Goal: Complete application form

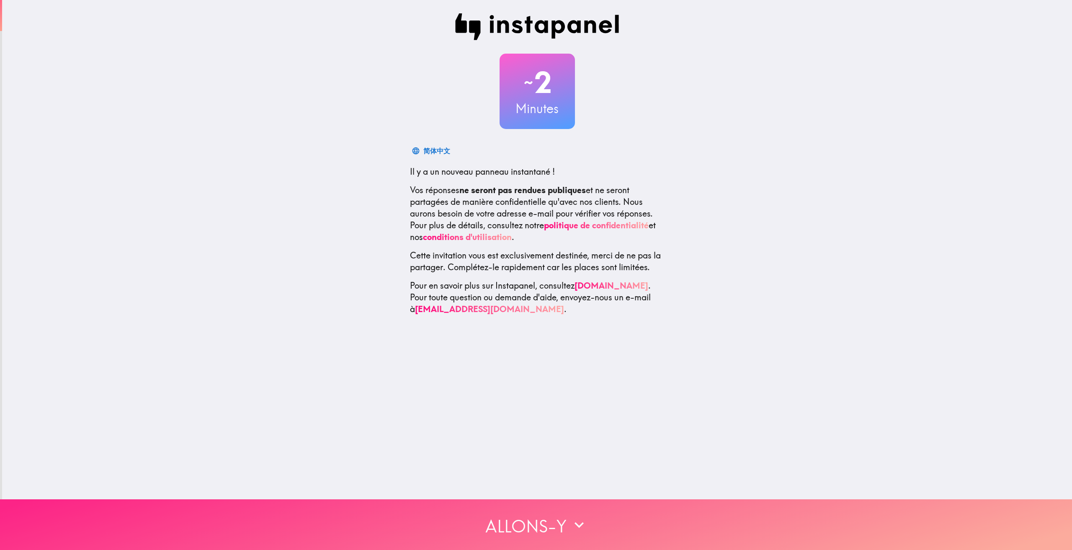
click at [473, 528] on button "Allons-y" at bounding box center [536, 524] width 1072 height 51
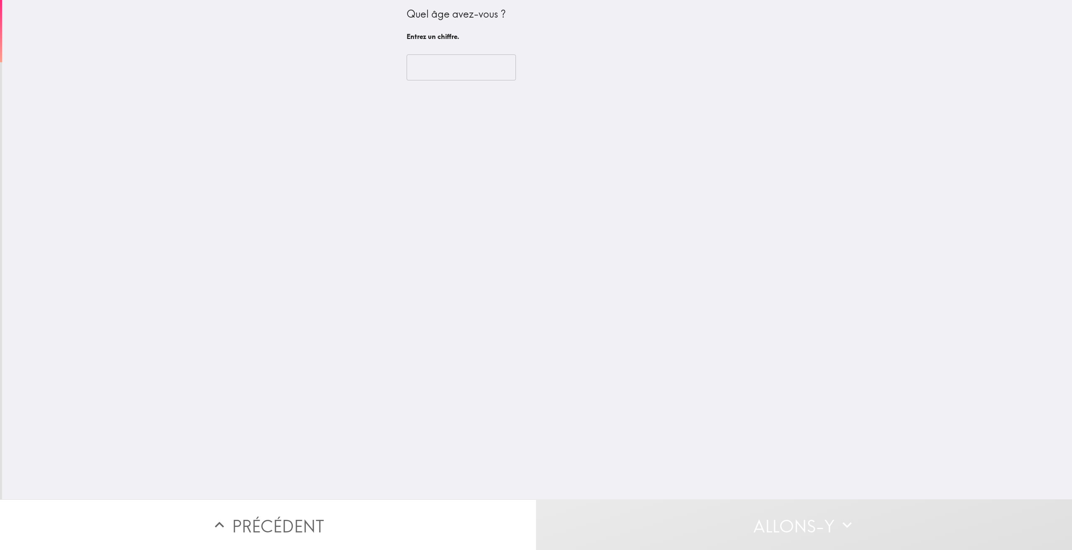
click at [451, 64] on input "number" at bounding box center [461, 67] width 109 height 26
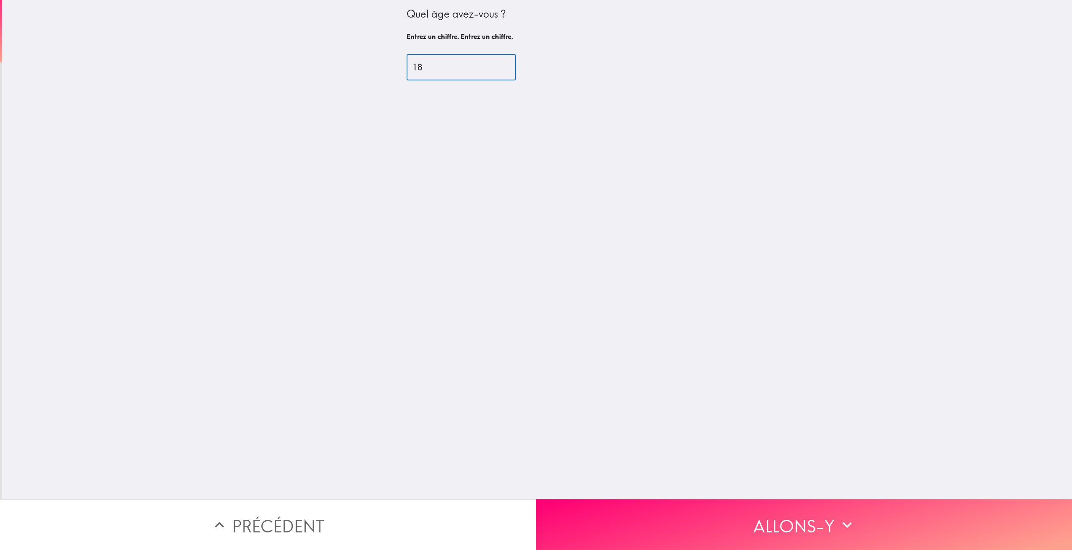
type input "18"
click at [995, 493] on div "Quel âge avez-vous ? Entrez un chiffre. Entrez un chiffre. 18 ​" at bounding box center [537, 249] width 1070 height 499
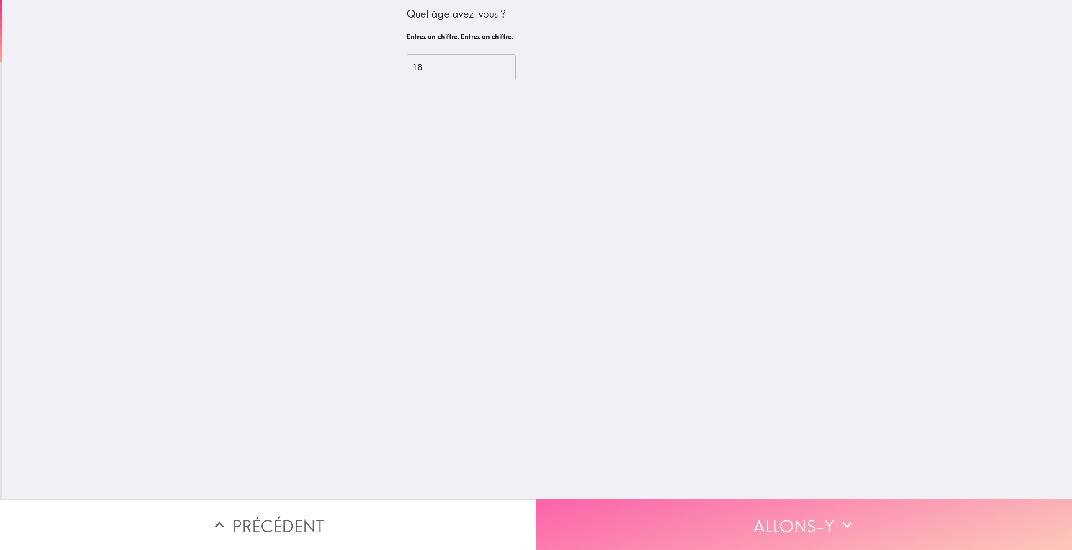
click at [997, 518] on button "Allons-y" at bounding box center [804, 524] width 536 height 51
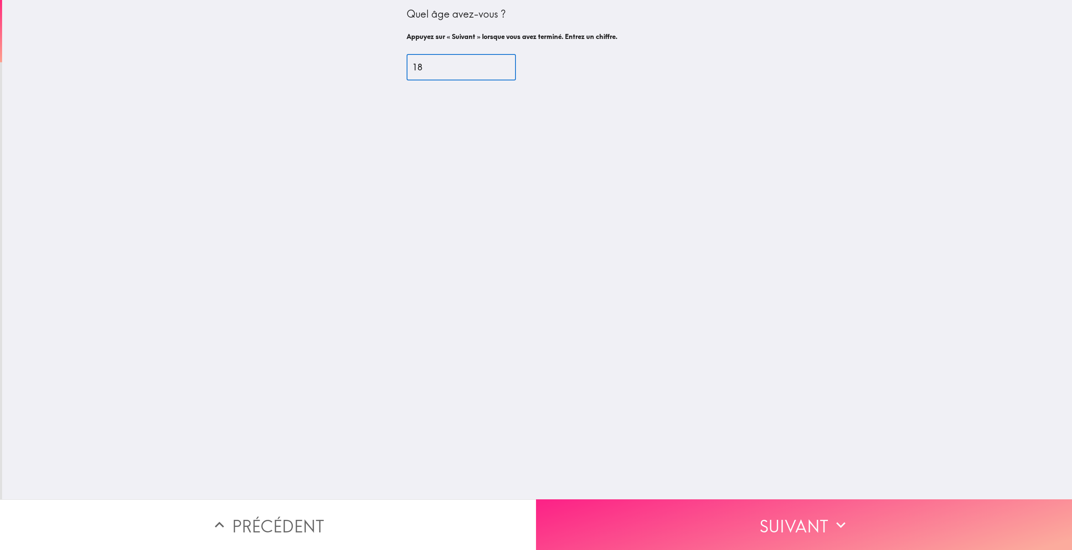
click at [816, 509] on font "Suivant" at bounding box center [794, 525] width 69 height 32
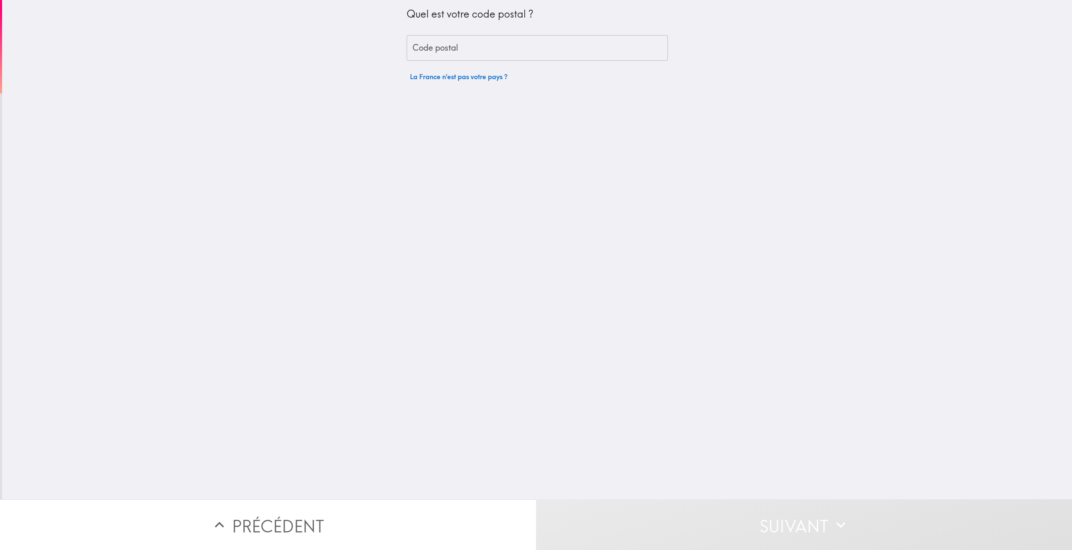
click at [533, 45] on input "Code postal" at bounding box center [537, 48] width 261 height 26
type input "49120"
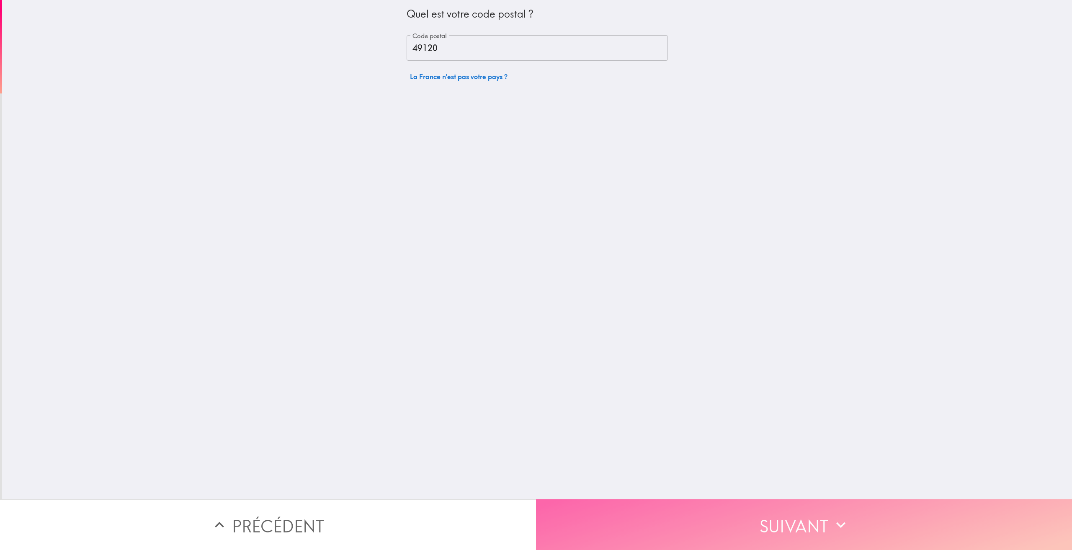
click at [726, 540] on button "Suivant" at bounding box center [804, 524] width 536 height 51
click at [792, 500] on button "Suivant" at bounding box center [804, 524] width 536 height 51
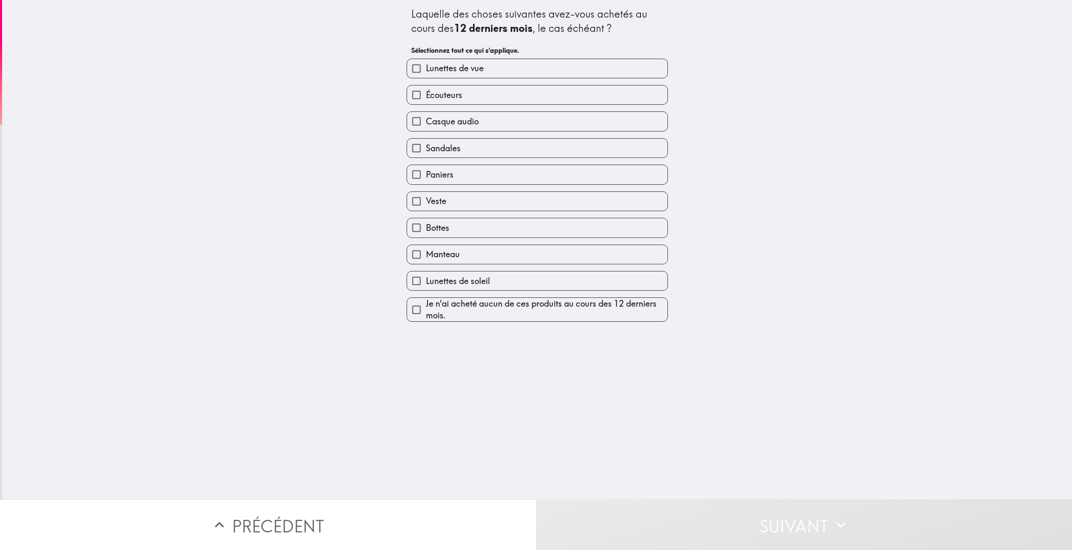
click at [501, 68] on label "Lunettes de vue" at bounding box center [537, 68] width 261 height 19
click at [426, 68] on input "Lunettes de vue" at bounding box center [416, 68] width 19 height 19
checkbox input "true"
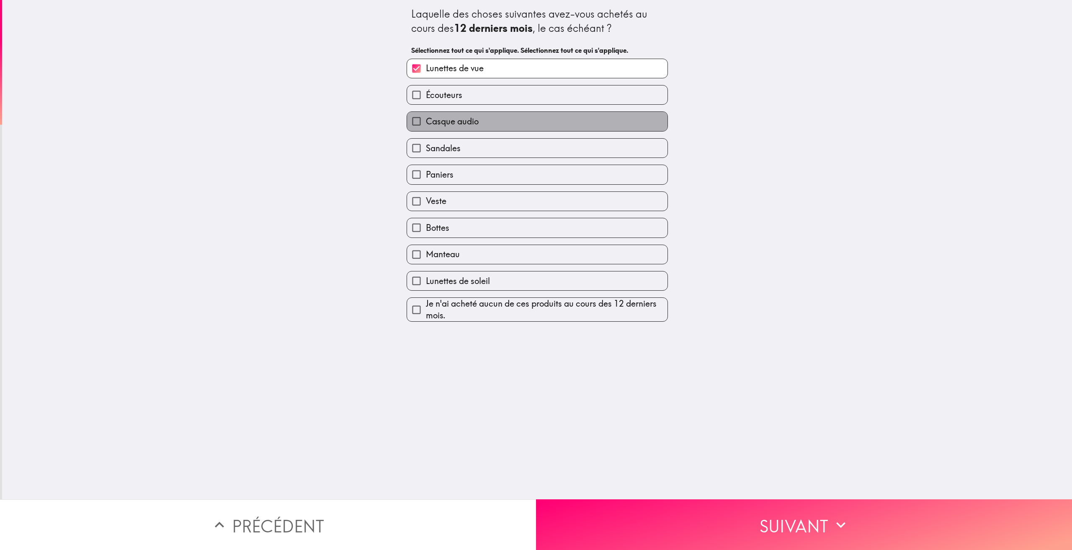
click at [499, 115] on label "Casque audio" at bounding box center [537, 121] width 261 height 19
click at [426, 115] on input "Casque audio" at bounding box center [416, 121] width 19 height 19
checkbox input "true"
click at [487, 180] on label "Paniers" at bounding box center [537, 174] width 261 height 19
click at [426, 180] on input "Paniers" at bounding box center [416, 174] width 19 height 19
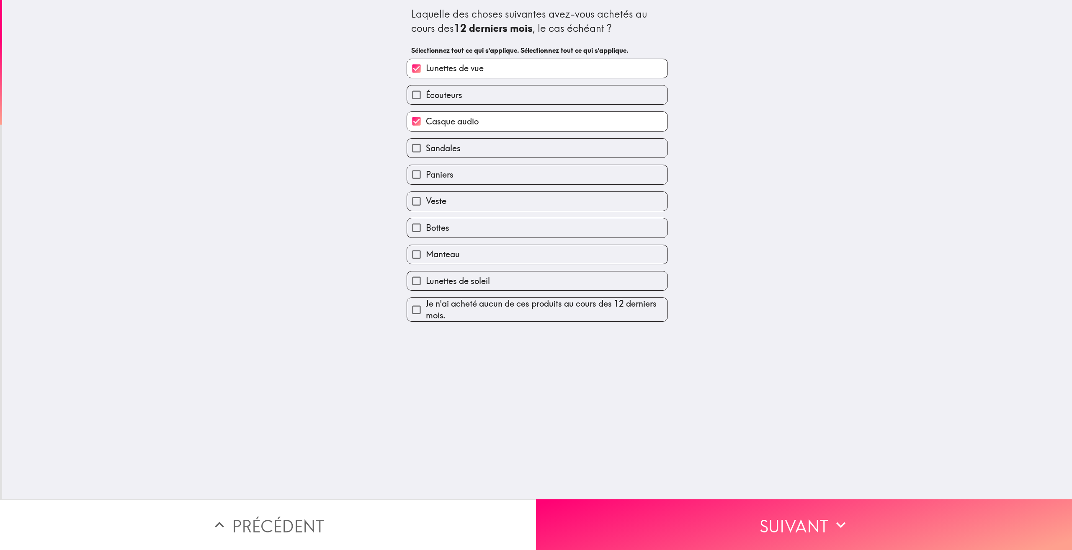
checkbox input "true"
click at [479, 209] on label "Veste" at bounding box center [537, 201] width 261 height 19
click at [426, 209] on input "Veste" at bounding box center [416, 201] width 19 height 19
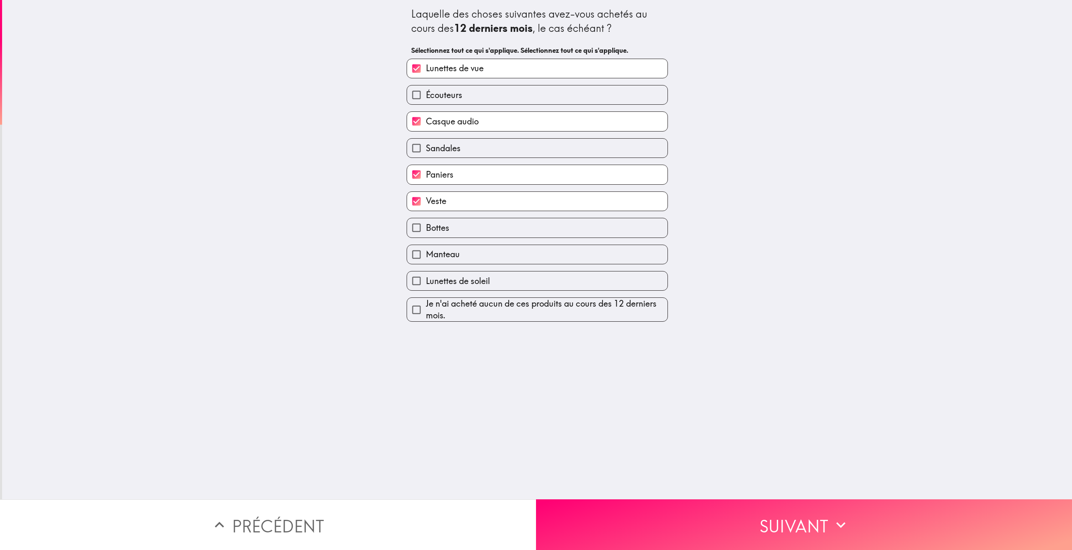
click at [479, 209] on label "Veste" at bounding box center [537, 201] width 261 height 19
click at [426, 209] on input "Veste" at bounding box center [416, 201] width 19 height 19
checkbox input "false"
click at [520, 279] on label "Lunettes de soleil" at bounding box center [537, 280] width 261 height 19
click at [426, 279] on input "Lunettes de soleil" at bounding box center [416, 280] width 19 height 19
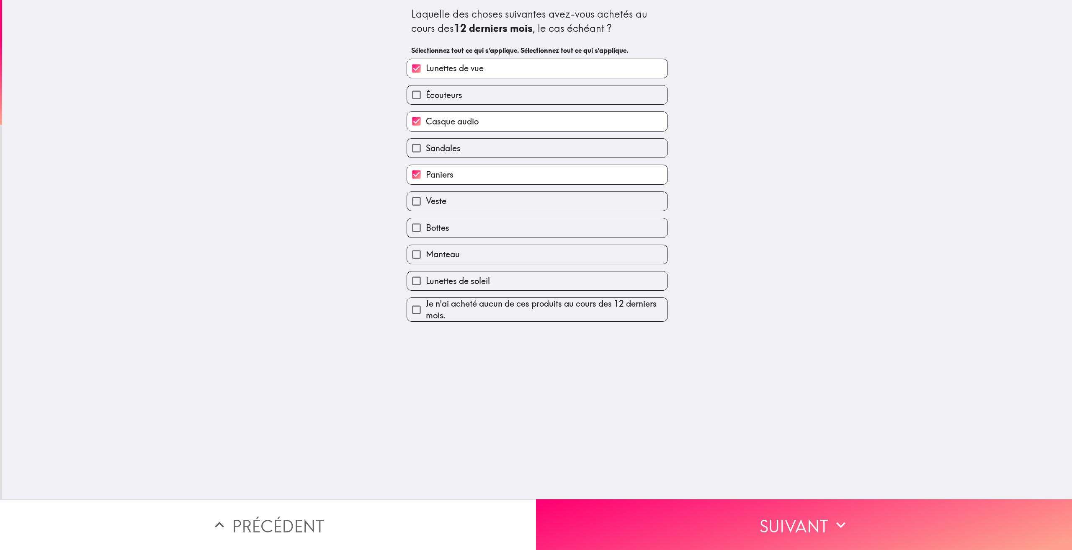
checkbox input "true"
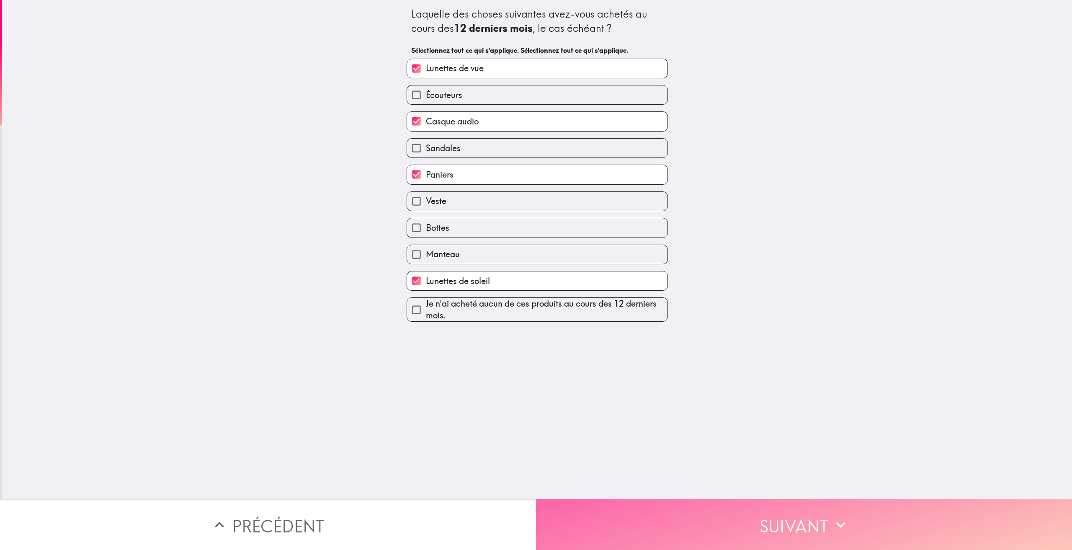
click at [754, 516] on button "Suivant" at bounding box center [804, 524] width 536 height 51
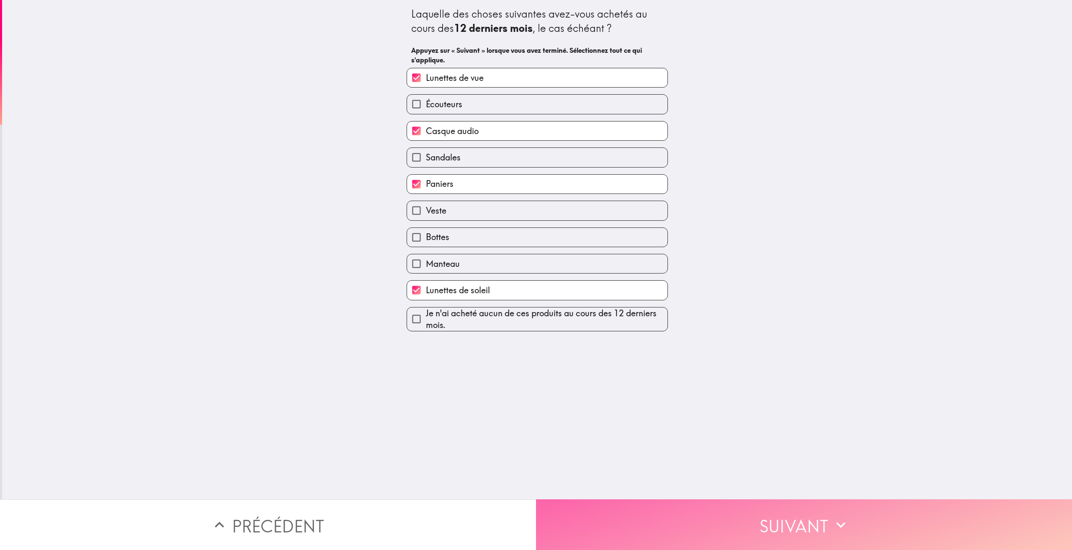
click at [884, 499] on button "Suivant" at bounding box center [804, 524] width 536 height 51
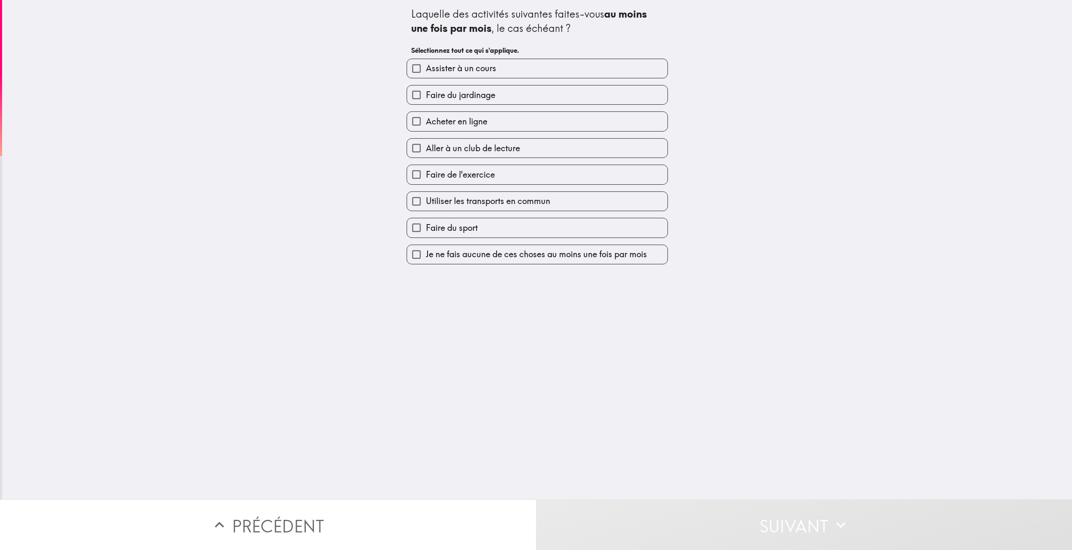
click at [527, 62] on label "Assister à un cours" at bounding box center [537, 68] width 261 height 19
click at [426, 62] on input "Assister à un cours" at bounding box center [416, 68] width 19 height 19
checkbox input "true"
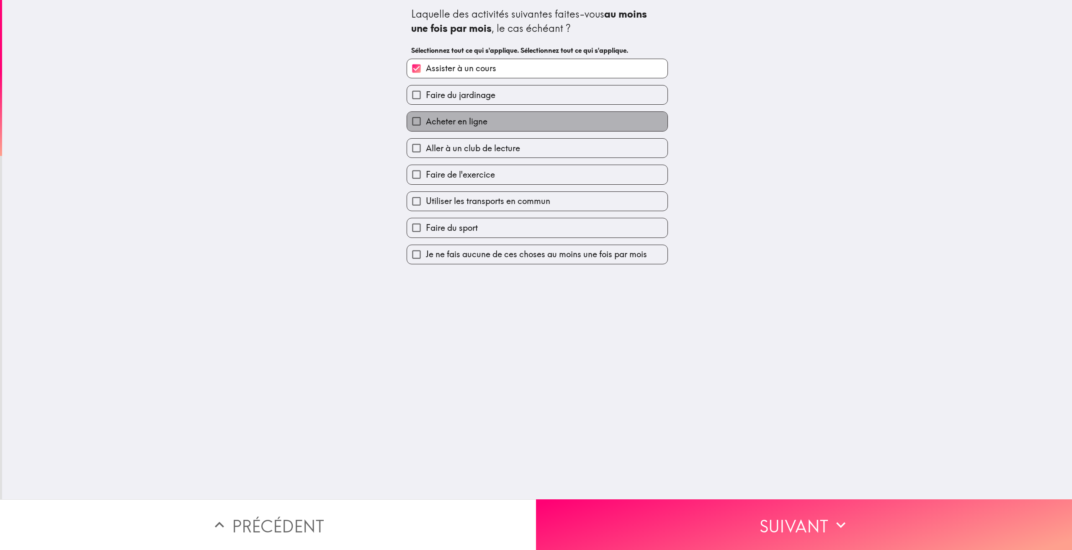
click at [522, 121] on label "Acheter en ligne" at bounding box center [537, 121] width 261 height 19
click at [426, 121] on input "Acheter en ligne" at bounding box center [416, 121] width 19 height 19
checkbox input "true"
click at [550, 179] on label "Faire de l'exercice" at bounding box center [537, 174] width 261 height 19
click at [426, 179] on input "Faire de l'exercice" at bounding box center [416, 174] width 19 height 19
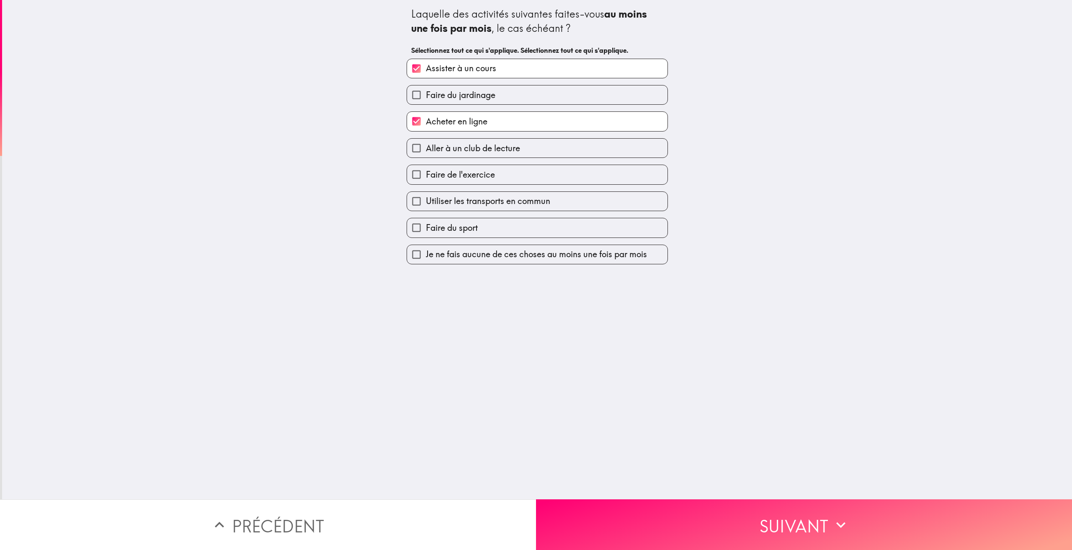
checkbox input "true"
click at [556, 208] on label "Utiliser les transports en commun" at bounding box center [537, 201] width 261 height 19
click at [426, 208] on input "Utiliser les transports en commun" at bounding box center [416, 201] width 19 height 19
checkbox input "true"
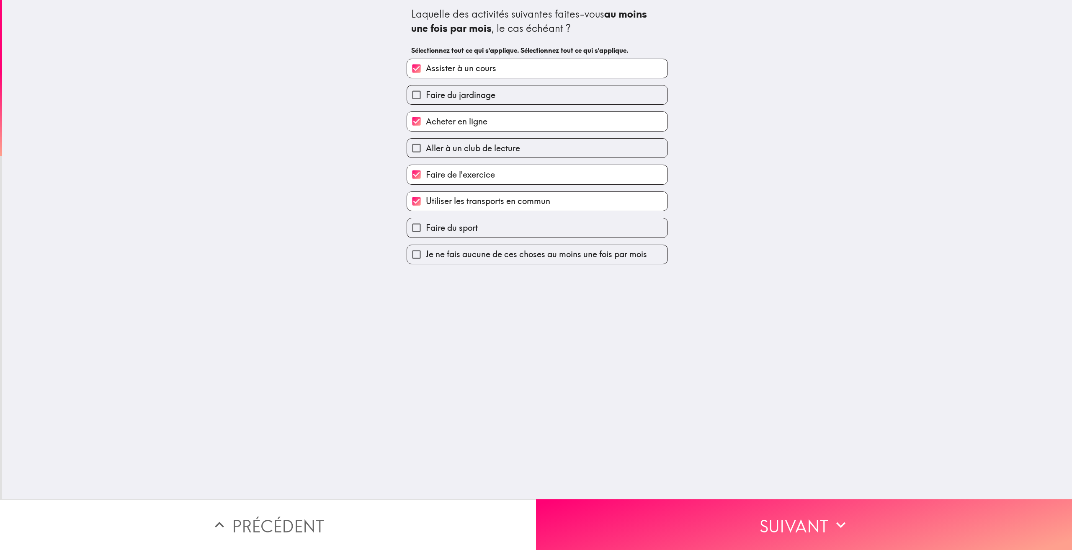
click at [559, 220] on label "Faire du sport" at bounding box center [537, 227] width 261 height 19
click at [426, 220] on input "Faire du sport" at bounding box center [416, 227] width 19 height 19
checkbox input "true"
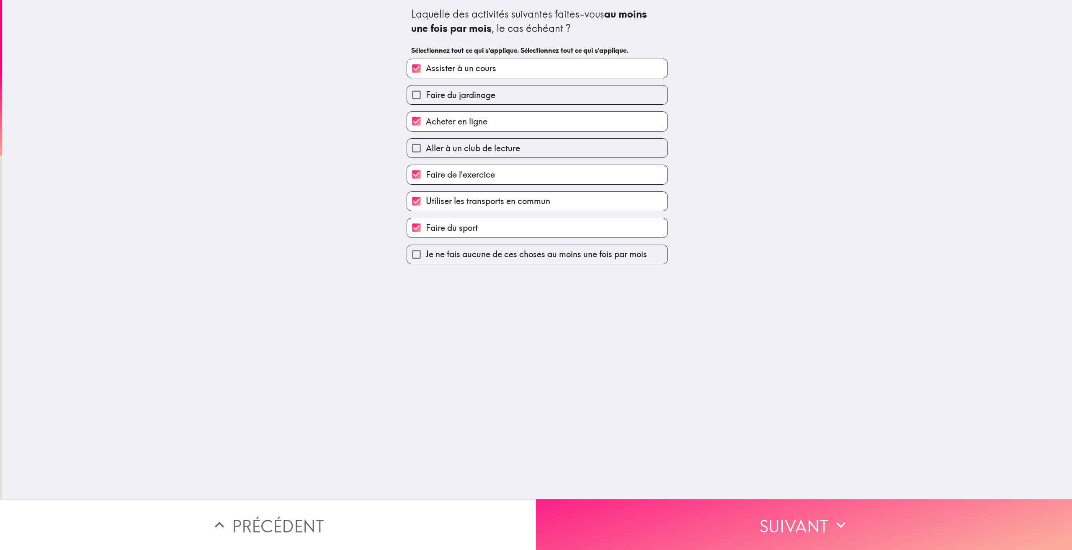
click at [780, 532] on font "Suivant" at bounding box center [794, 525] width 69 height 32
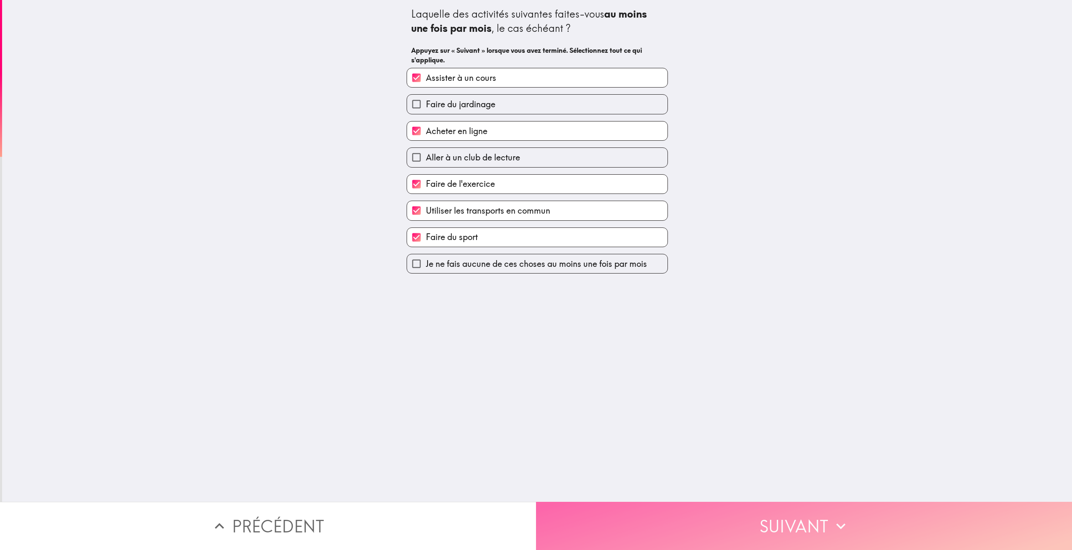
click at [959, 530] on button "Suivant" at bounding box center [804, 526] width 536 height 48
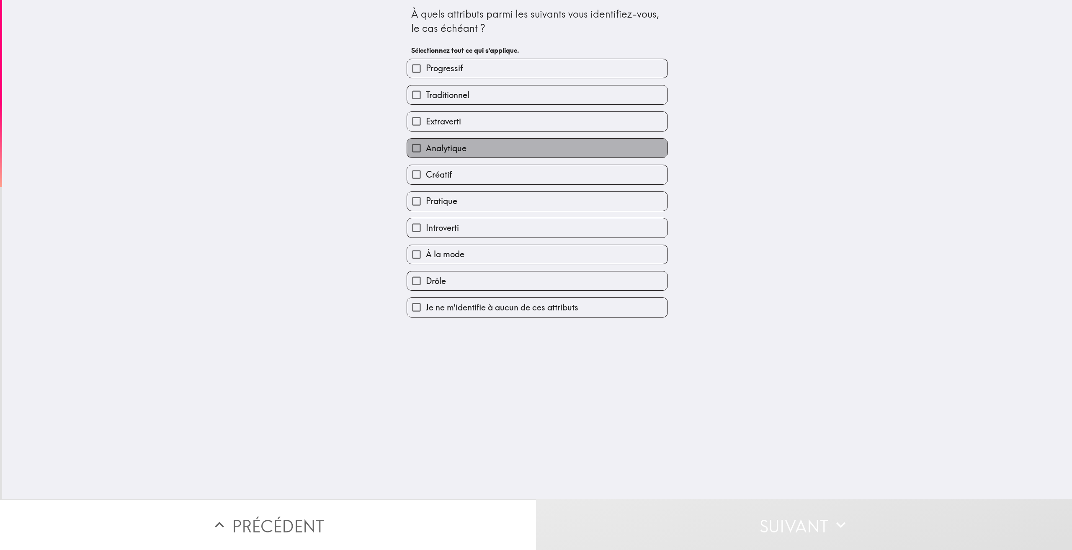
click at [469, 155] on label "Analytique" at bounding box center [537, 148] width 261 height 19
click at [426, 155] on input "Analytique" at bounding box center [416, 148] width 19 height 19
checkbox input "true"
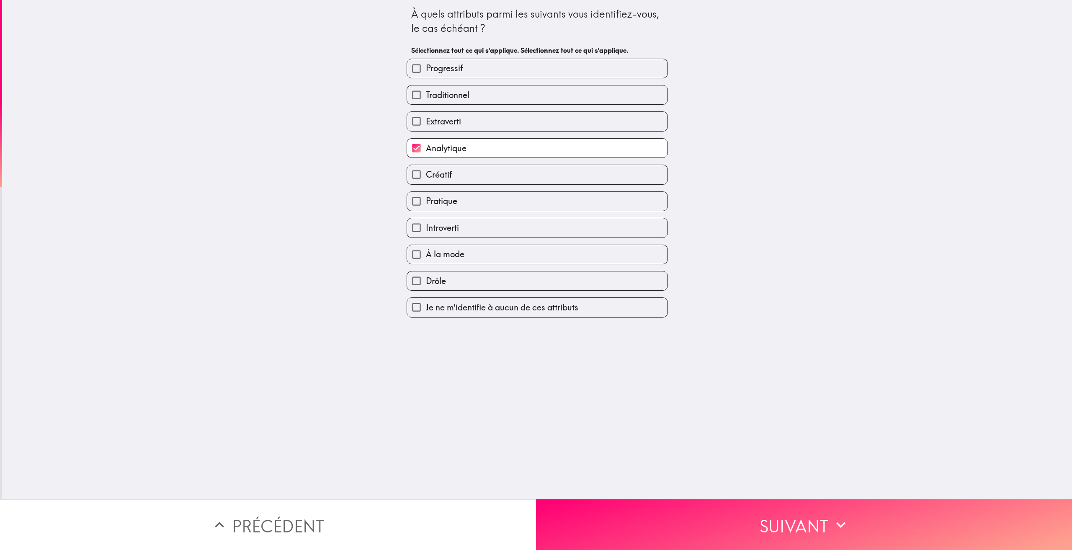
click at [484, 223] on label "Introverti" at bounding box center [537, 227] width 261 height 19
click at [426, 223] on input "Introverti" at bounding box center [416, 227] width 19 height 19
checkbox input "true"
click at [471, 288] on label "Drôle" at bounding box center [537, 280] width 261 height 19
click at [426, 288] on input "Drôle" at bounding box center [416, 280] width 19 height 19
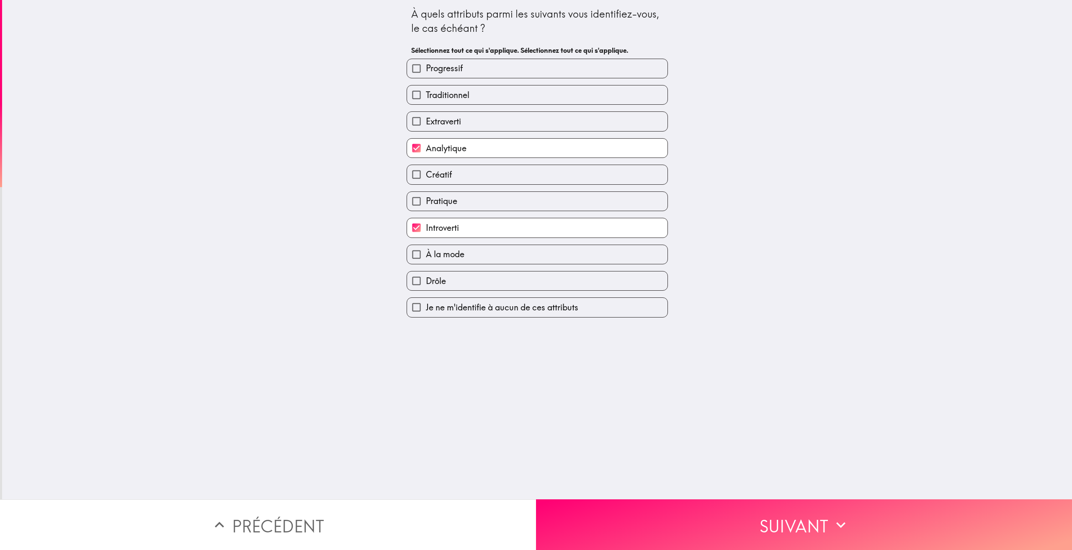
checkbox input "true"
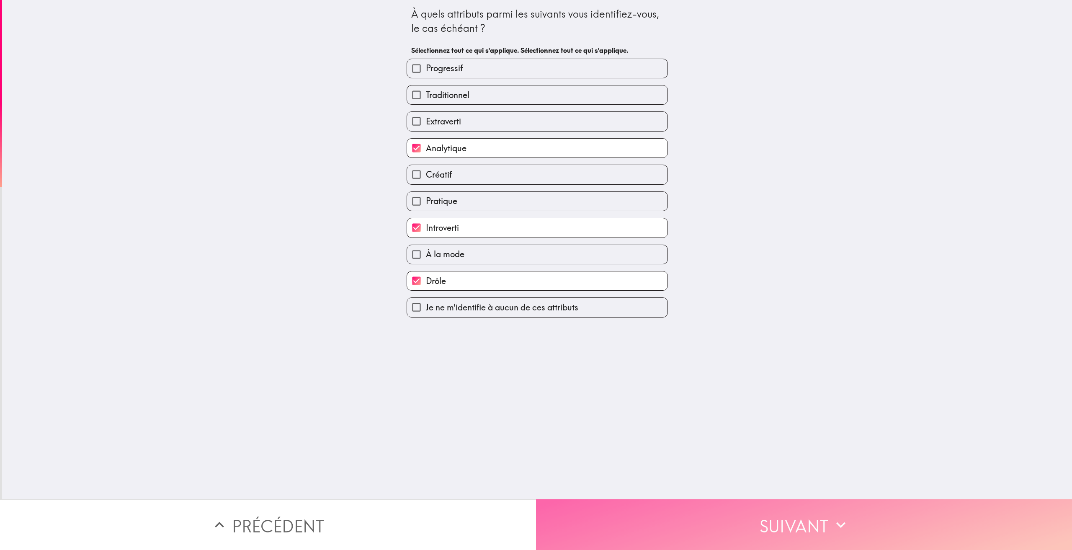
click at [788, 524] on font "Suivant" at bounding box center [794, 526] width 69 height 21
